Goal: Find specific page/section: Find specific page/section

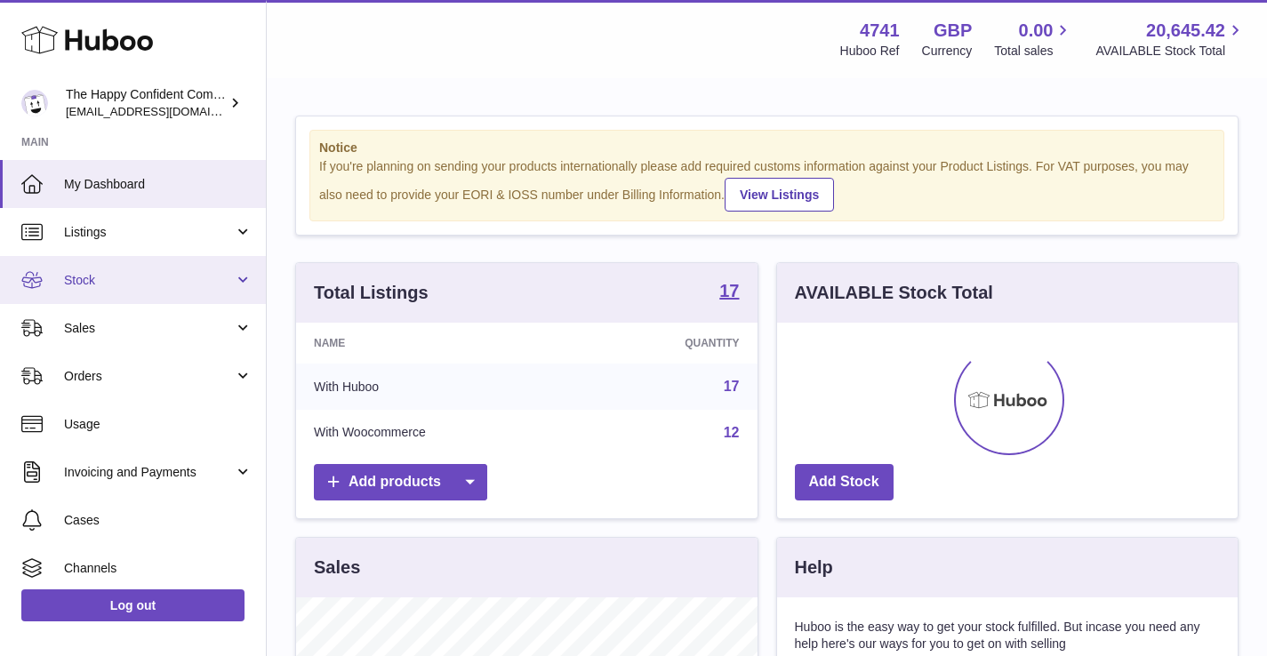
scroll to position [277, 461]
click at [82, 280] on span "Stock" at bounding box center [149, 280] width 170 height 17
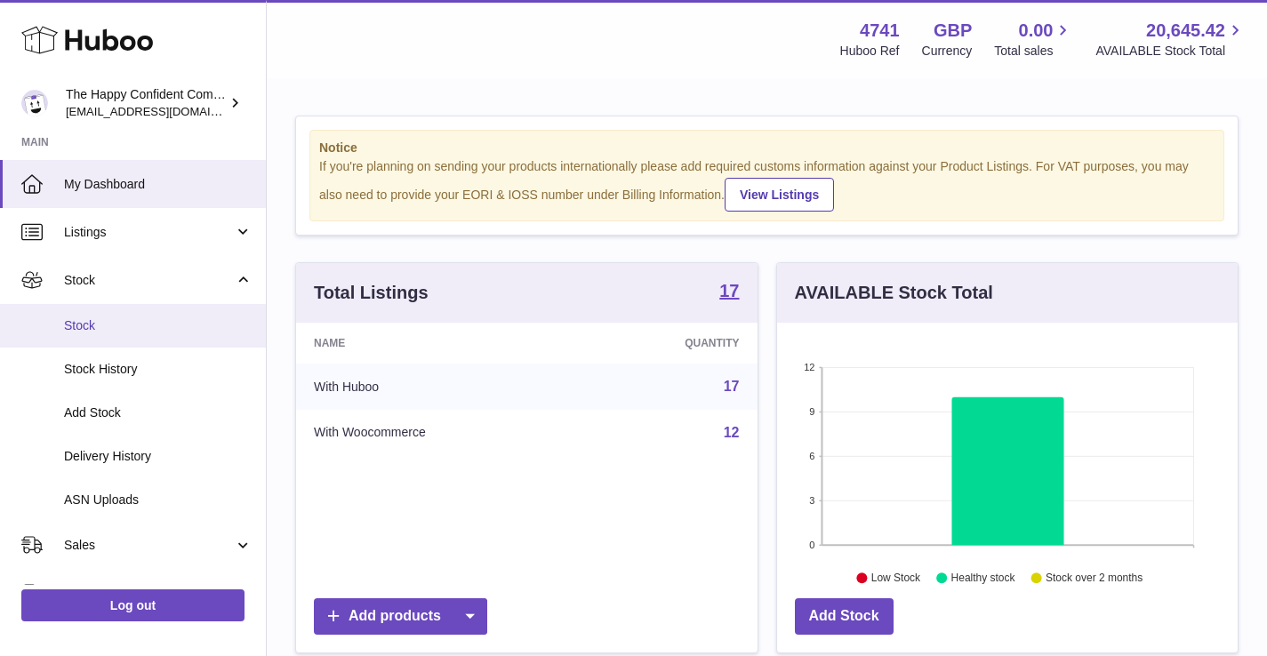
click at [84, 326] on span "Stock" at bounding box center [158, 325] width 189 height 17
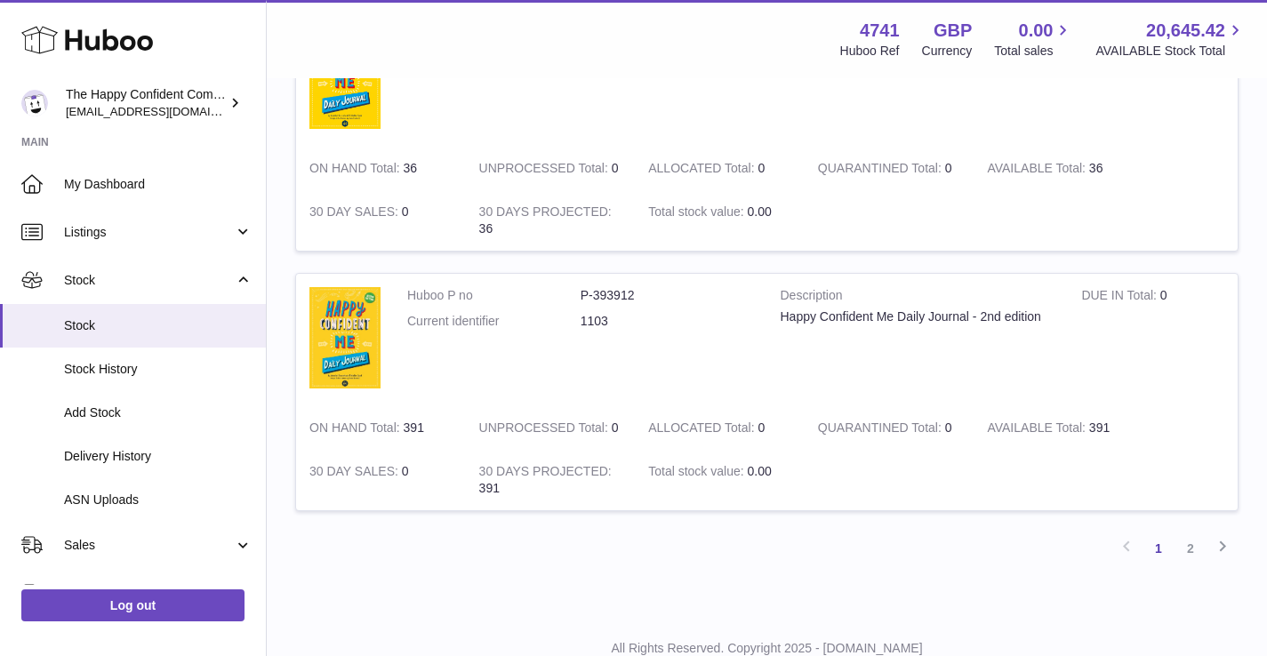
scroll to position [2227, 0]
click at [1192, 547] on link "2" at bounding box center [1191, 548] width 32 height 32
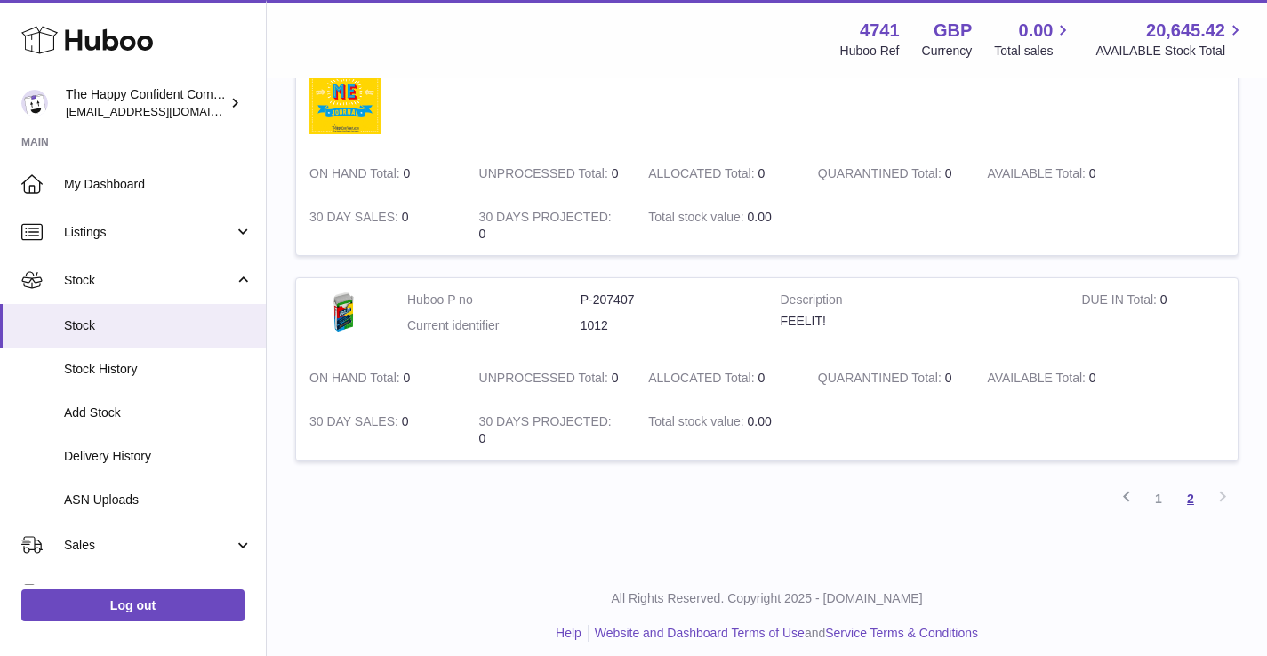
scroll to position [1567, 0]
